Goal: Transaction & Acquisition: Purchase product/service

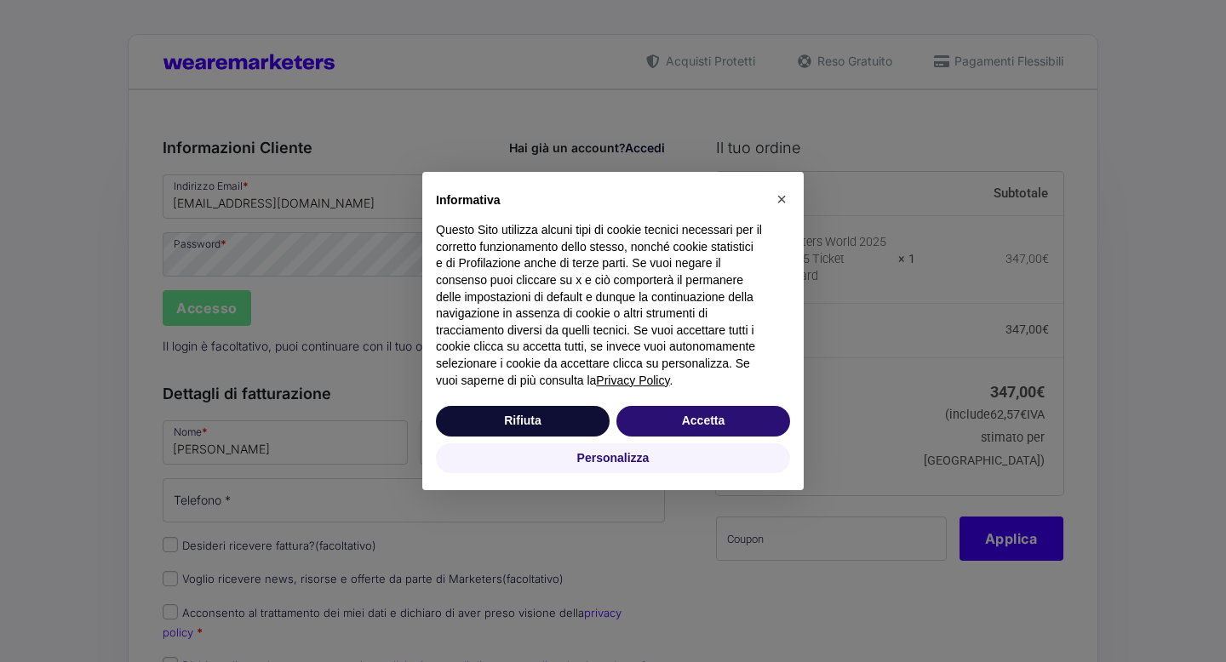
click at [214, 315] on div "× Informativa Questo Sito utilizza alcuni tipi di cookie tecnici necessari per …" at bounding box center [613, 331] width 1226 height 662
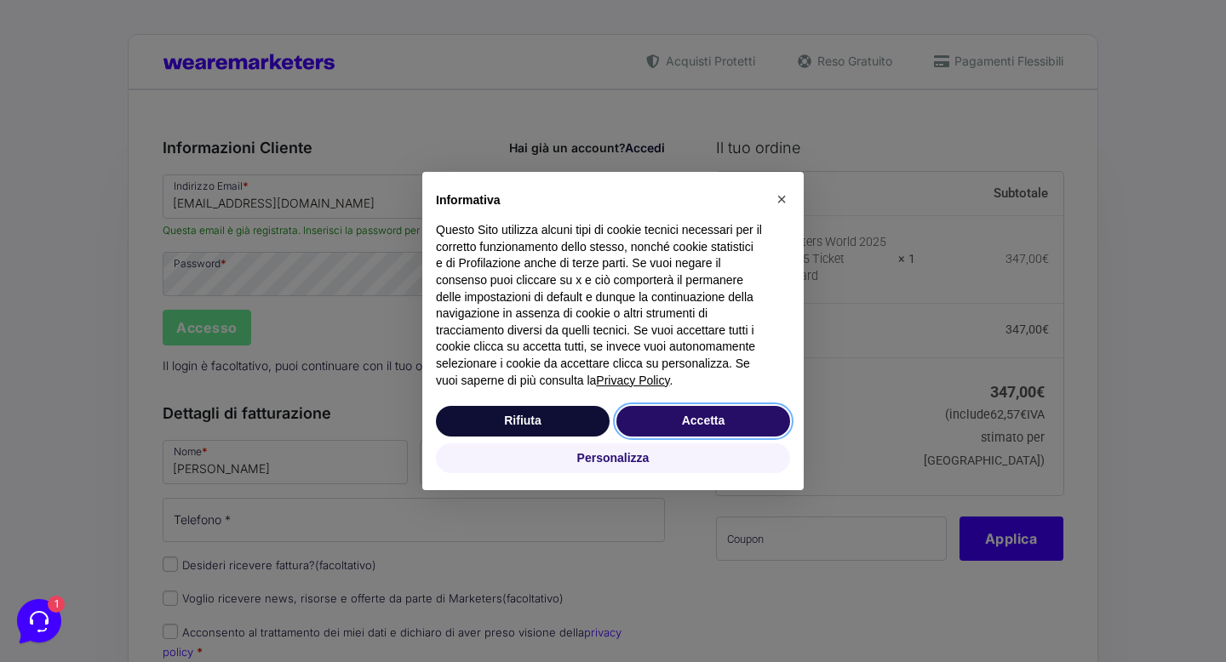
click at [647, 431] on button "Accetta" at bounding box center [703, 421] width 174 height 31
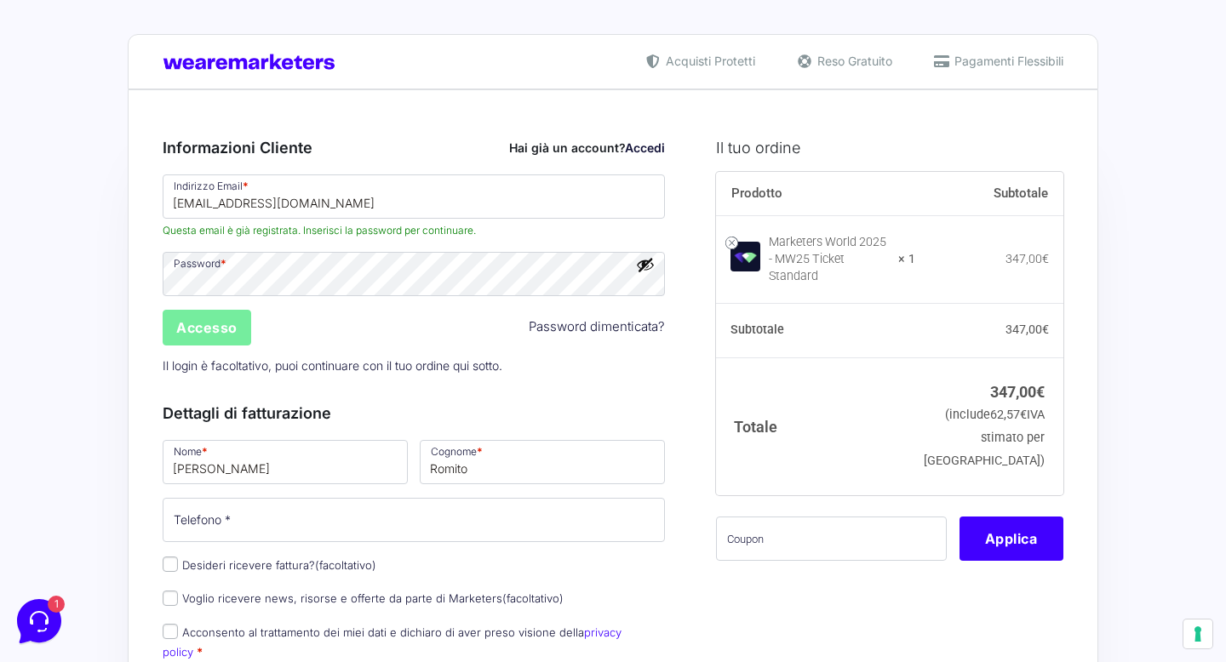
click at [209, 336] on input "Accesso" at bounding box center [207, 328] width 89 height 36
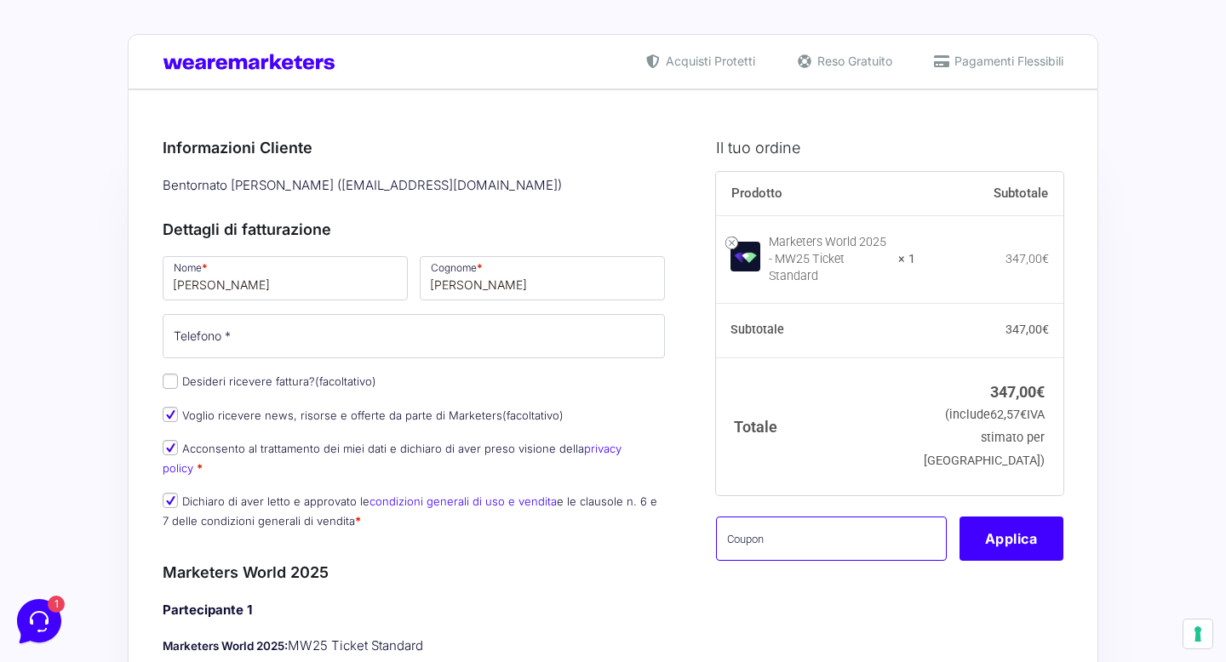
click at [808, 528] on input "text" at bounding box center [831, 539] width 231 height 44
paste input "MW25family"
type input "MW25family"
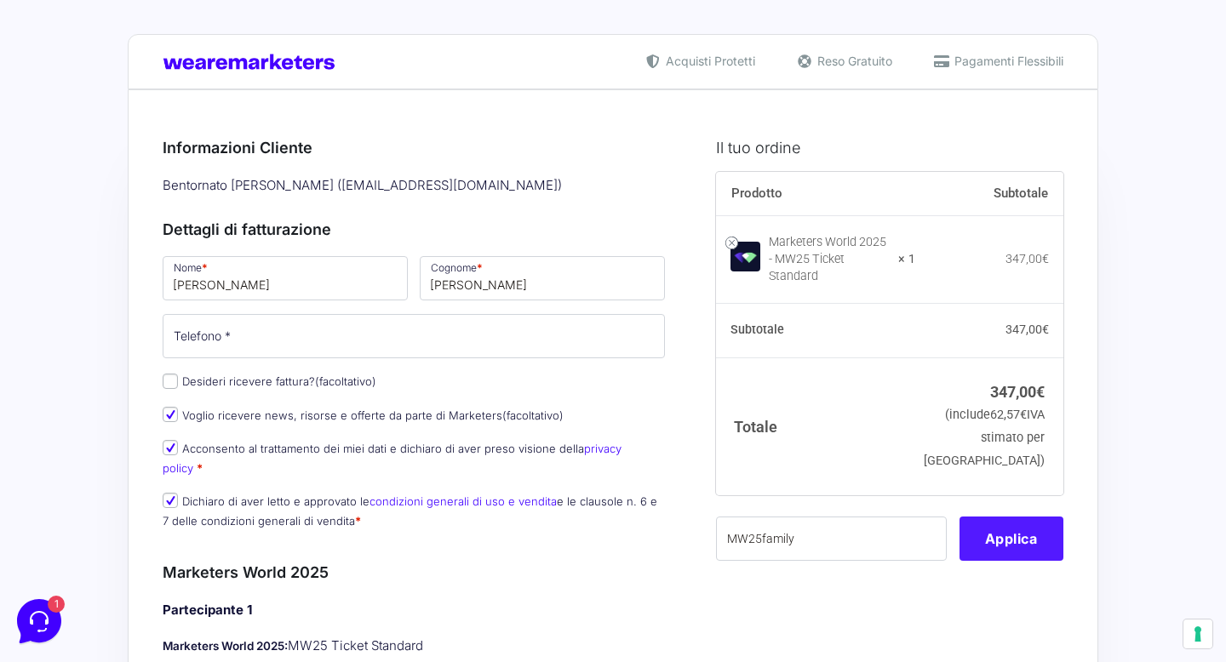
click at [1025, 518] on button "Applica" at bounding box center [1011, 539] width 104 height 44
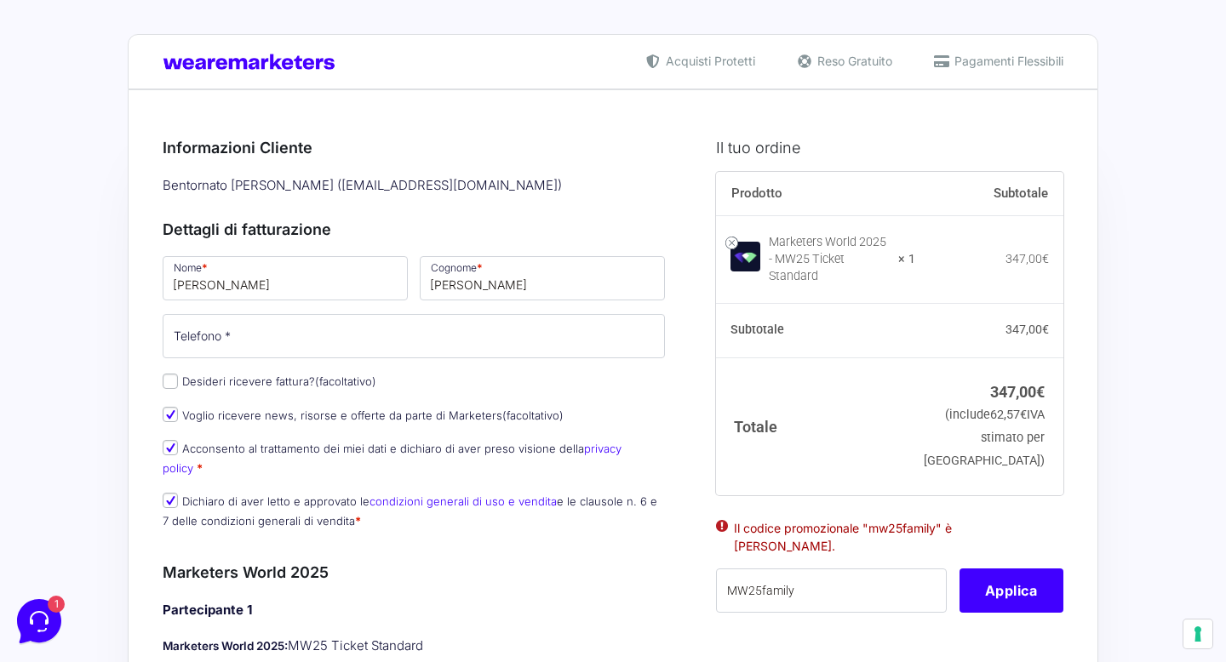
type button "Apply"
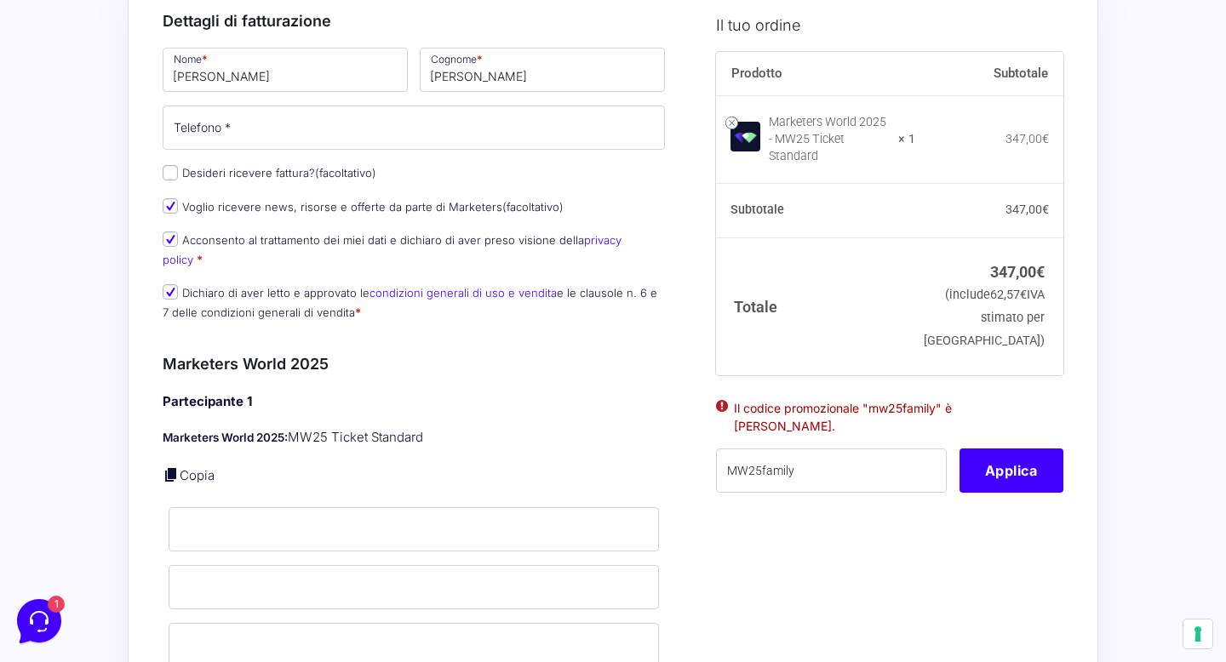
scroll to position [16, 0]
